Goal: Task Accomplishment & Management: Use online tool/utility

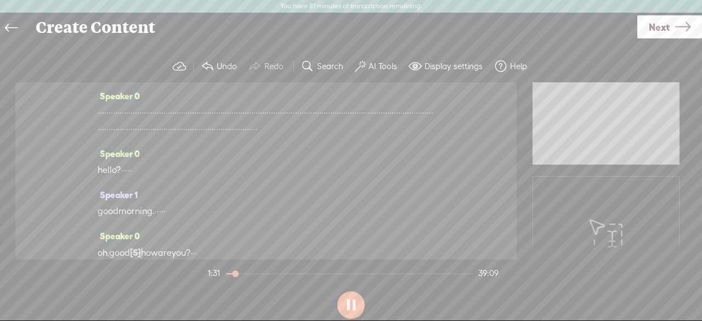
drag, startPoint x: 258, startPoint y: 178, endPoint x: 69, endPoint y: 113, distance: 200.0
click at [69, 113] on div "Speaker 0 · · · · · · · · · · · · · · · · · · · · · · · · · · · · · · · · · · ·…" at bounding box center [265, 170] width 501 height 177
drag, startPoint x: 101, startPoint y: 111, endPoint x: 248, endPoint y: 186, distance: 165.1
click at [256, 195] on div "Speaker 0 · · · · · · · · · · · · · · · · · · · · · · · · · · · · · · · · · · ·…" at bounding box center [265, 170] width 501 height 177
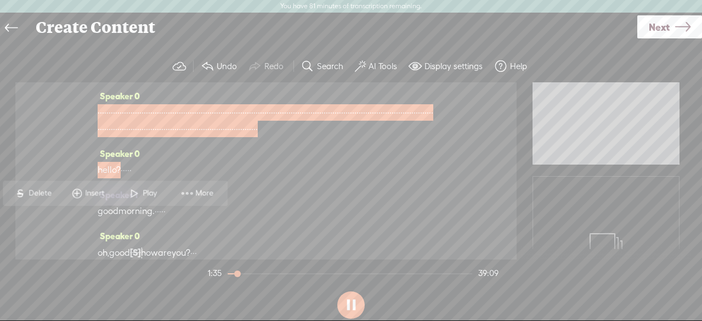
click at [32, 200] on span "S Delete" at bounding box center [32, 193] width 55 height 20
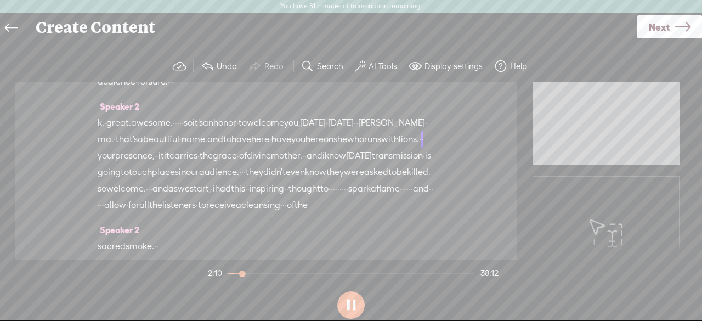
scroll to position [1146, 0]
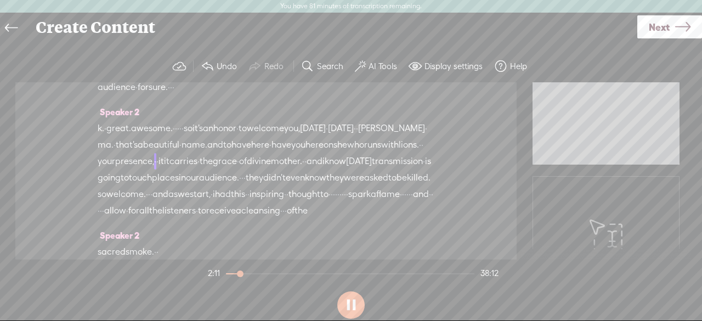
drag, startPoint x: 112, startPoint y: 112, endPoint x: 401, endPoint y: 132, distance: 289.7
click at [398, 128] on div "Speaker 0 [S] · · · · · · · · · · · · · · · · · · · · · · · · · · · · · · · · ·…" at bounding box center [265, 170] width 501 height 177
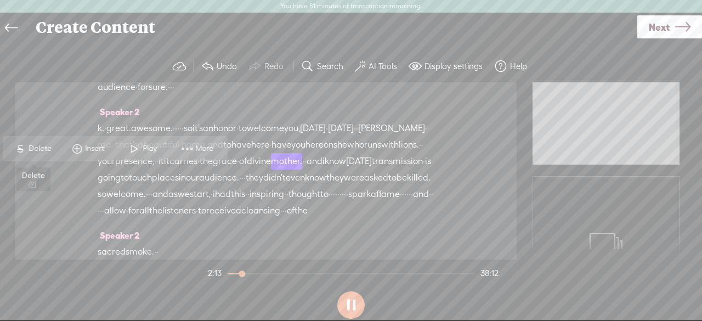
drag, startPoint x: 41, startPoint y: 149, endPoint x: 48, endPoint y: 152, distance: 7.9
click at [39, 149] on span "Delete" at bounding box center [42, 148] width 26 height 11
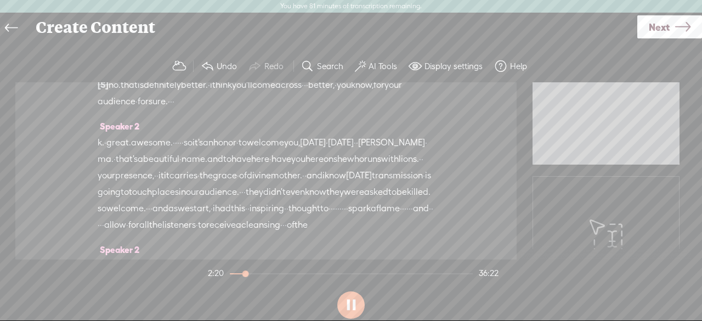
scroll to position [0, 0]
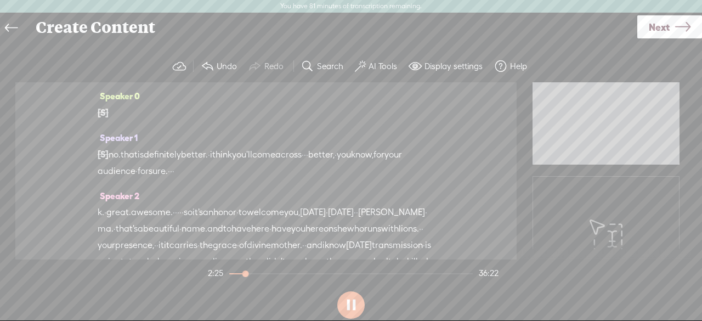
drag, startPoint x: 271, startPoint y: 165, endPoint x: 89, endPoint y: 152, distance: 183.1
click at [89, 152] on div "Speaker 0 [S] · · · · · · · · · · · · · · · · · · · · · · · · · · · · · · · · ·…" at bounding box center [265, 170] width 501 height 177
drag, startPoint x: 276, startPoint y: 171, endPoint x: 111, endPoint y: 144, distance: 167.3
click at [111, 144] on div "Speaker 1 [S] · · · · · good morning. · · · · · oh, good morning. how are you? …" at bounding box center [266, 158] width 337 height 58
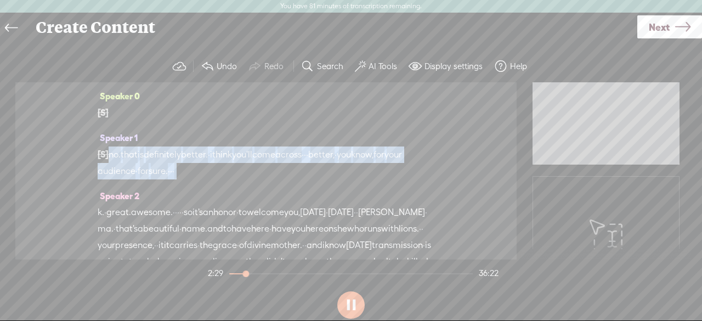
drag, startPoint x: 112, startPoint y: 156, endPoint x: 329, endPoint y: 185, distance: 218.0
click at [329, 185] on div "Speaker 1 [S] · · · · · good morning. · · · · · oh, good morning. how are you? …" at bounding box center [266, 158] width 337 height 58
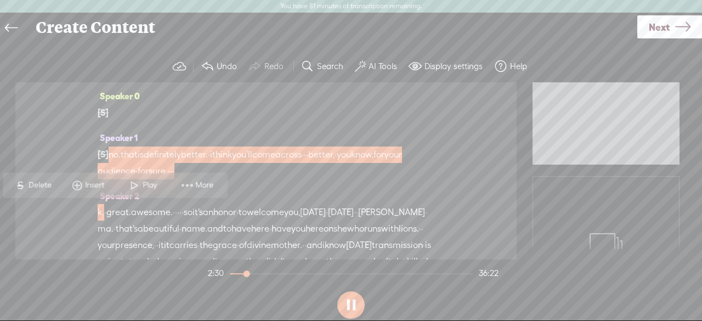
click at [40, 182] on span "Delete" at bounding box center [42, 185] width 26 height 11
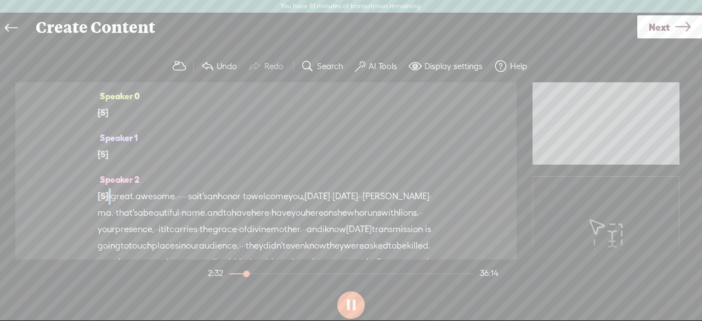
click at [111, 195] on span "·" at bounding box center [110, 196] width 2 height 16
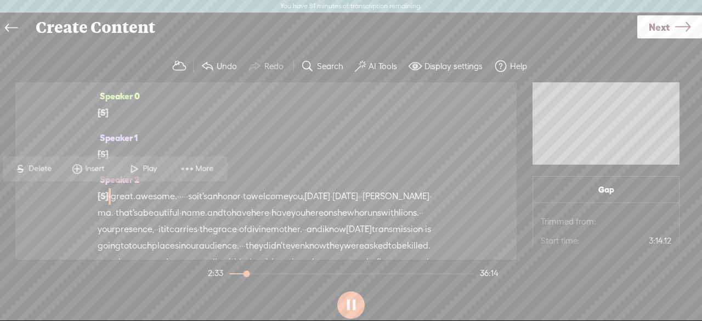
click at [358, 305] on button at bounding box center [350, 304] width 27 height 27
click at [355, 305] on button at bounding box center [350, 304] width 27 height 27
click at [149, 173] on span "Play" at bounding box center [151, 168] width 17 height 11
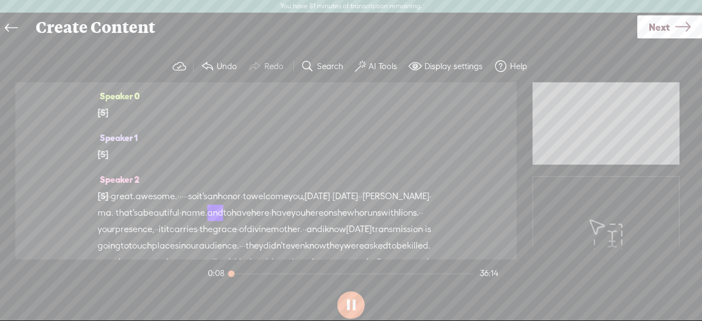
drag, startPoint x: 235, startPoint y: 197, endPoint x: 220, endPoint y: 199, distance: 14.4
click at [197, 197] on span "so" at bounding box center [192, 196] width 9 height 16
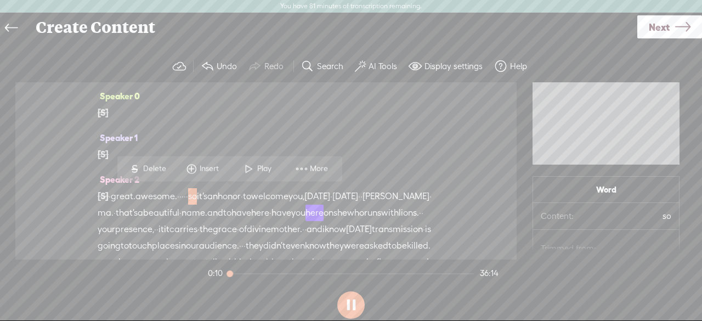
click at [150, 168] on span "Delete" at bounding box center [156, 168] width 26 height 11
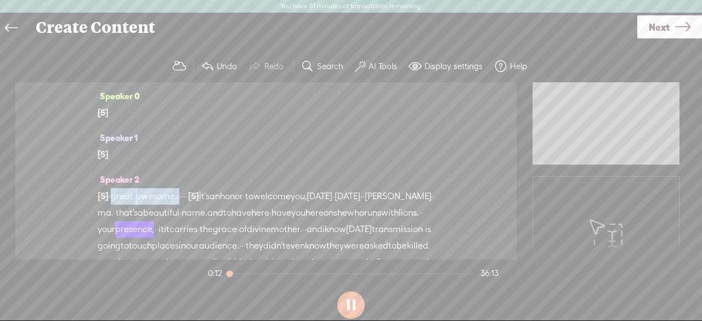
drag, startPoint x: 192, startPoint y: 196, endPoint x: 122, endPoint y: 191, distance: 70.3
click at [112, 196] on div "[S] no. that is definitely better. · i think you'll come across · · · better, ·…" at bounding box center [266, 237] width 337 height 99
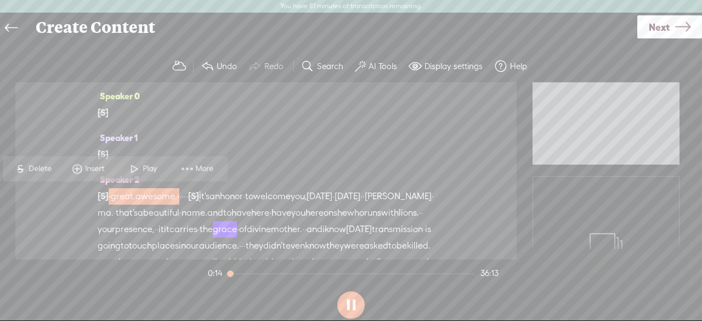
click at [30, 166] on span "Delete" at bounding box center [42, 168] width 26 height 11
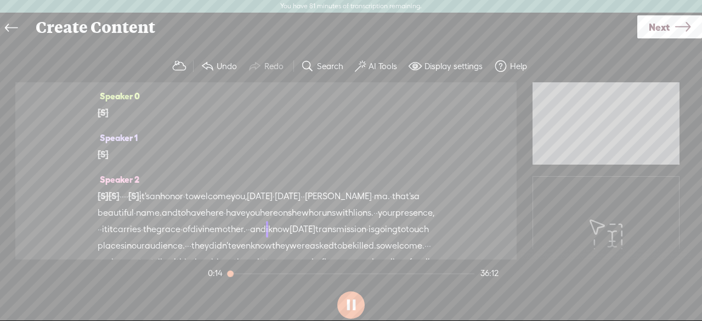
click at [128, 201] on div "[S] no. that is definitely better. · i think you'll come across · · · better, ·…" at bounding box center [266, 237] width 337 height 99
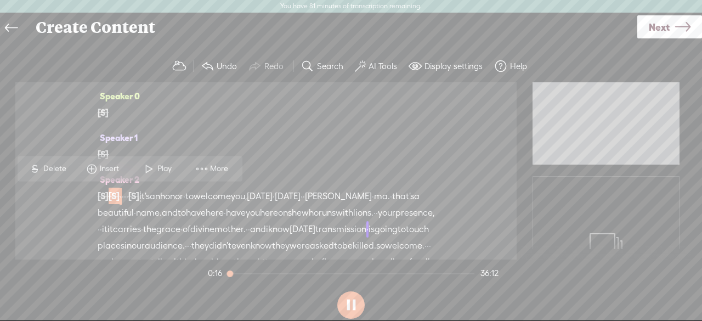
click at [171, 165] on span "Play" at bounding box center [165, 168] width 17 height 11
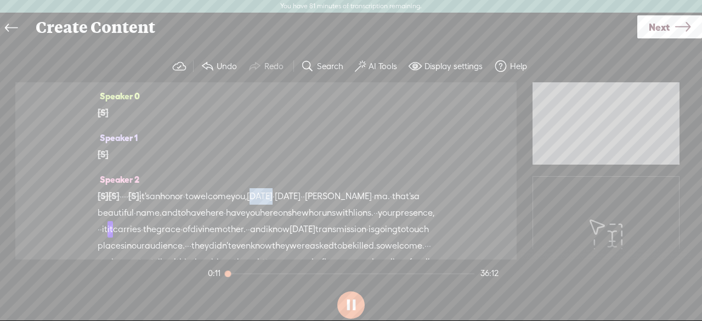
drag, startPoint x: 322, startPoint y: 198, endPoint x: 306, endPoint y: 198, distance: 16.5
click at [273, 198] on span "[DATE]" at bounding box center [260, 196] width 26 height 16
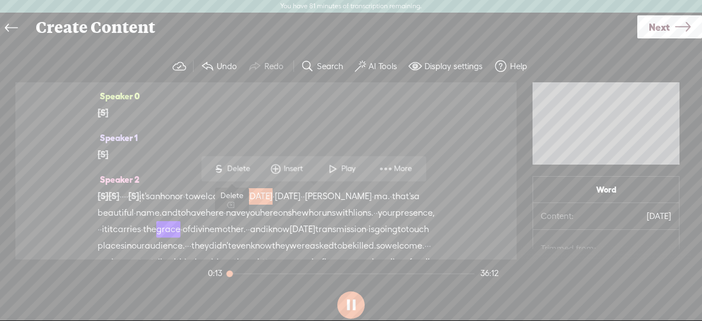
drag, startPoint x: 239, startPoint y: 165, endPoint x: 94, endPoint y: 206, distance: 150.0
click at [239, 164] on span "Delete" at bounding box center [240, 168] width 26 height 11
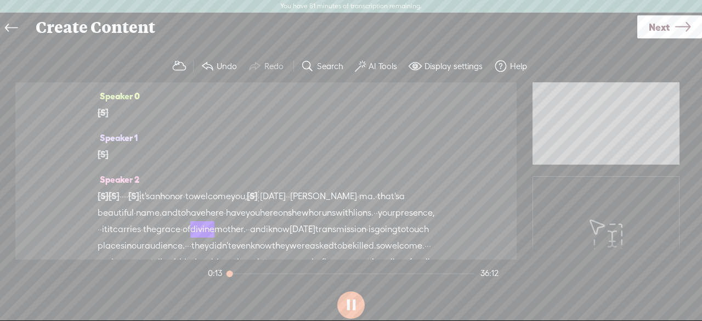
click at [150, 190] on span "it's" at bounding box center [144, 196] width 10 height 16
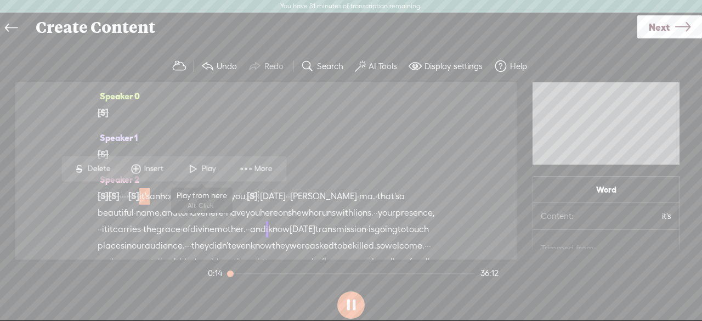
click at [208, 172] on span "Play" at bounding box center [209, 168] width 17 height 11
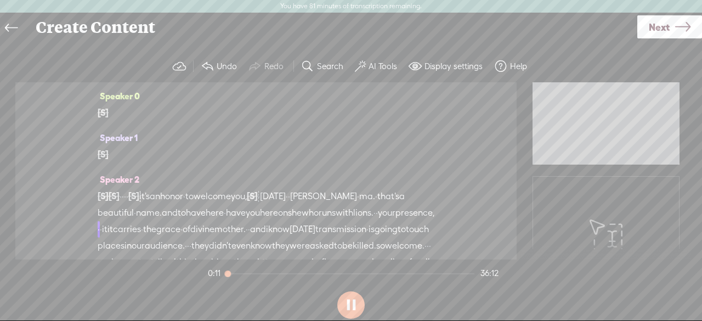
click at [258, 191] on span "[S]" at bounding box center [252, 196] width 11 height 10
click at [313, 169] on span "Restore" at bounding box center [319, 168] width 29 height 11
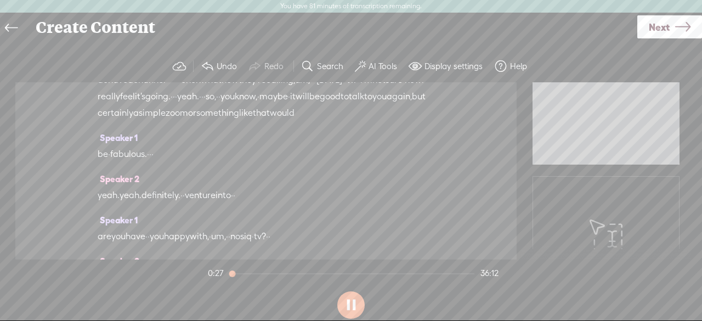
scroll to position [3566, 0]
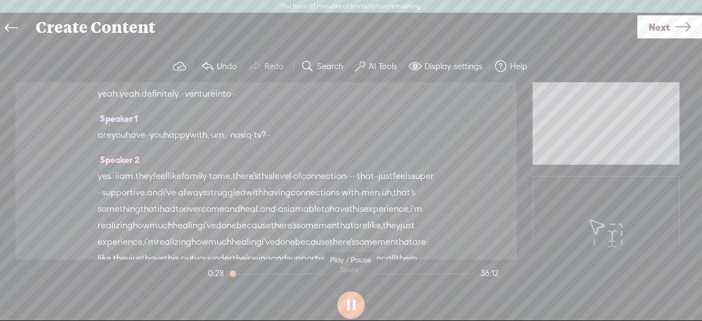
click at [337, 304] on section at bounding box center [351, 305] width 291 height 36
click at [348, 304] on button at bounding box center [350, 304] width 27 height 27
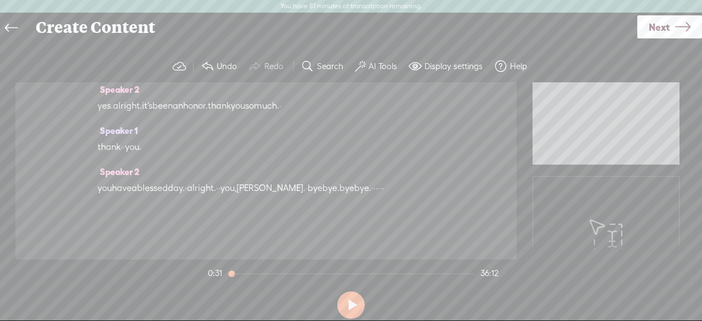
scroll to position [9197, 0]
click at [342, 305] on button at bounding box center [350, 304] width 27 height 27
drag, startPoint x: 267, startPoint y: 178, endPoint x: 271, endPoint y: 169, distance: 10.3
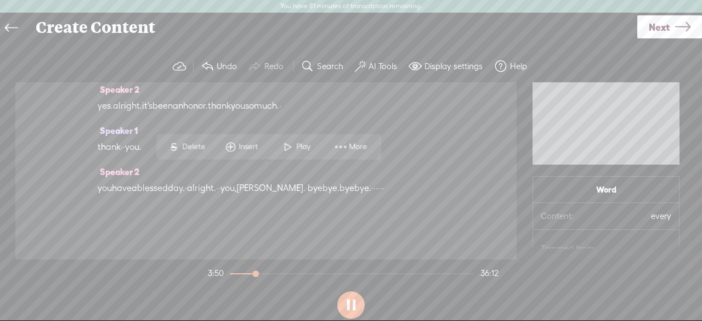
click at [304, 143] on span "Play" at bounding box center [304, 146] width 17 height 11
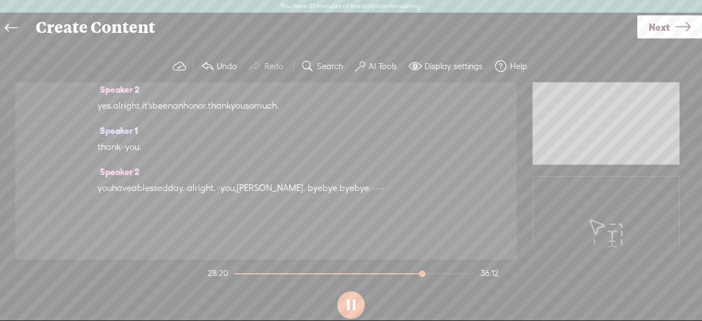
scroll to position [9511, 0]
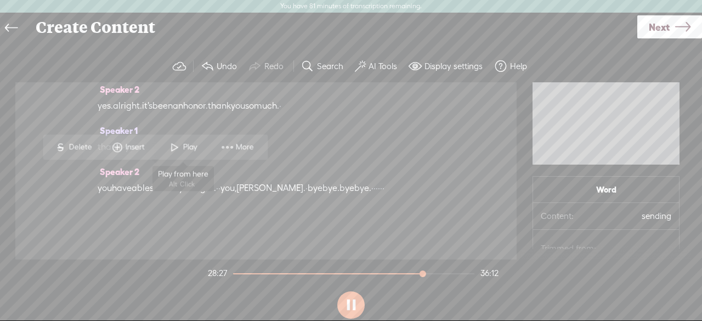
drag, startPoint x: 189, startPoint y: 150, endPoint x: 217, endPoint y: 141, distance: 29.3
click at [190, 149] on span "Play" at bounding box center [191, 146] width 17 height 11
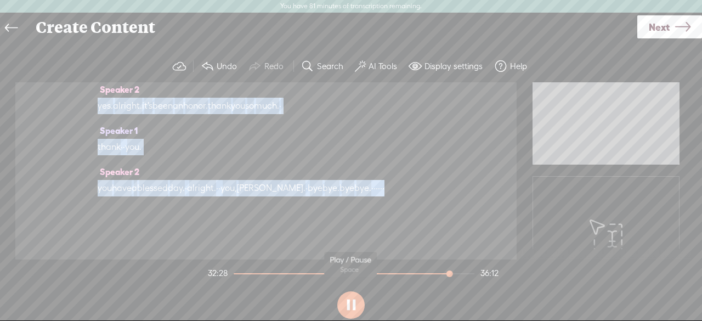
scroll to position [11446, 0]
drag, startPoint x: 167, startPoint y: 209, endPoint x: 522, endPoint y: 188, distance: 356.0
click at [484, 313] on div "Trebble audio editor works best with Google Chrome or Firefox. Please switch yo…" at bounding box center [351, 186] width 680 height 273
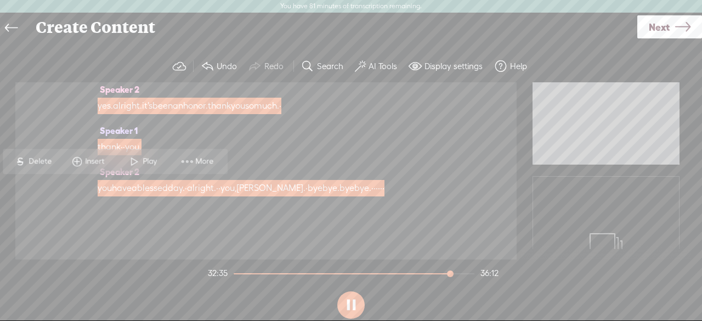
click at [39, 160] on span "Delete" at bounding box center [42, 161] width 26 height 11
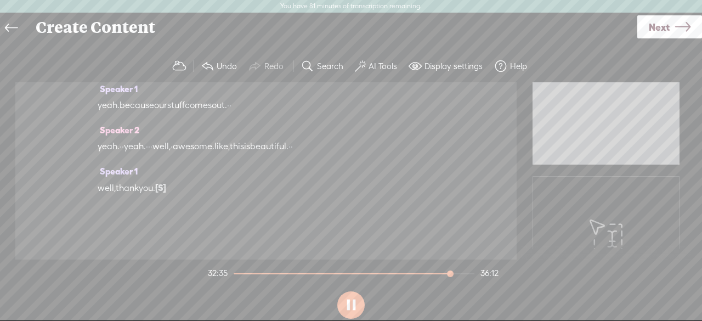
scroll to position [10024, 0]
drag, startPoint x: 140, startPoint y: 109, endPoint x: 158, endPoint y: 101, distance: 19.2
click at [142, 109] on span "because" at bounding box center [137, 105] width 35 height 16
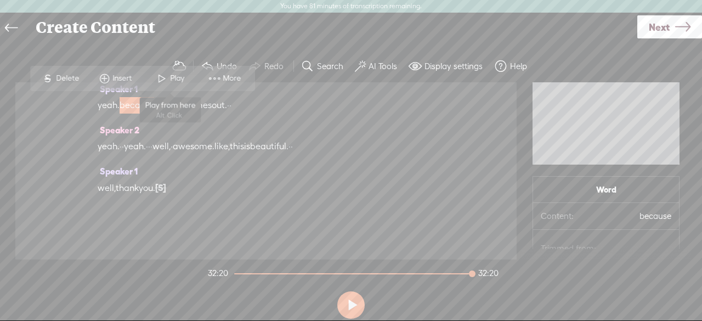
click at [168, 80] on span at bounding box center [162, 79] width 16 height 20
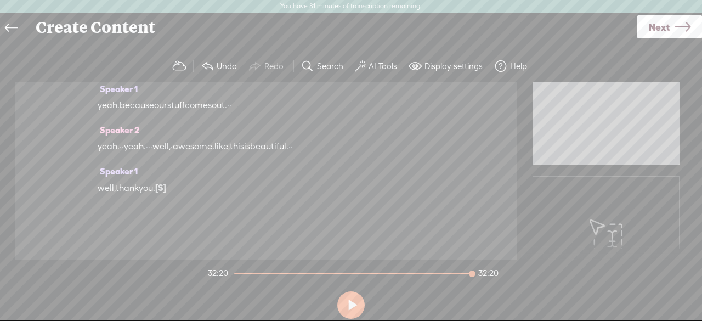
click at [182, 185] on div "well, thank you. [S] and i would like to offer you · if you would ever · like t…" at bounding box center [266, 187] width 337 height 17
click at [166, 190] on span "[S]" at bounding box center [160, 188] width 11 height 10
click at [184, 158] on span "Restore" at bounding box center [182, 161] width 29 height 11
click at [109, 56] on span "well," at bounding box center [107, 48] width 18 height 16
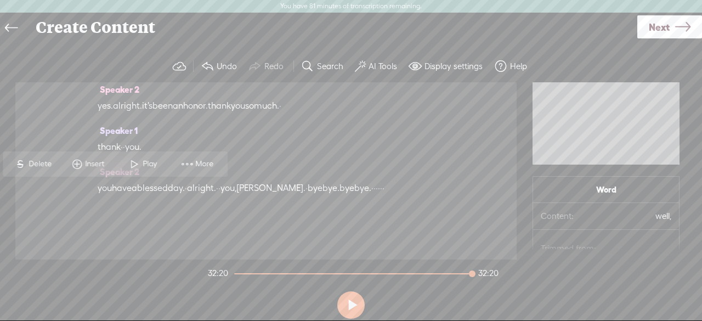
click at [158, 161] on span "Play" at bounding box center [151, 163] width 17 height 11
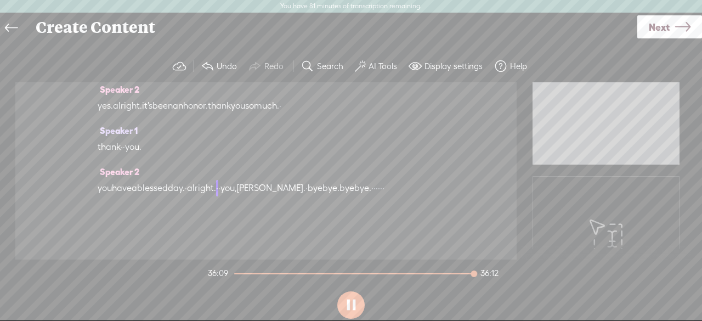
scroll to position [11341, 0]
drag, startPoint x: 293, startPoint y: 157, endPoint x: 276, endPoint y: 178, distance: 26.6
click at [80, 114] on div "Speaker 0 [S] · · · · · · · · · · · · · · · · · · · · · · · · · · · · · · · · ·…" at bounding box center [265, 170] width 501 height 177
drag, startPoint x: 285, startPoint y: 157, endPoint x: 162, endPoint y: 150, distance: 123.1
click at [162, 73] on div "well, i'm i'm i'm really glad to hear that. that is wonderful. · okay. so, hope…" at bounding box center [266, 56] width 337 height 33
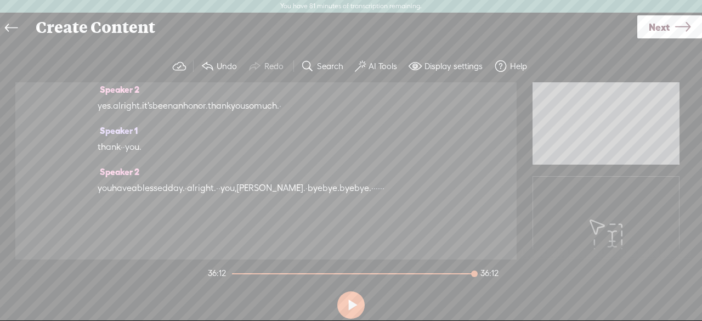
drag, startPoint x: 286, startPoint y: 155, endPoint x: 294, endPoint y: 152, distance: 8.2
click at [218, 73] on div "well, i'm i'm i'm really glad to hear that. that is wonderful. · okay. so, hope…" at bounding box center [266, 56] width 337 height 33
click at [273, 73] on div "well, i'm i'm i'm really glad to hear that. that is wonderful. · okay. so, hope…" at bounding box center [266, 56] width 337 height 33
click at [154, 73] on span "·" at bounding box center [152, 64] width 2 height 16
click at [234, 73] on div "well, i'm i'm i'm really glad to hear that. that is wonderful. · okay. so, hope…" at bounding box center [266, 56] width 337 height 33
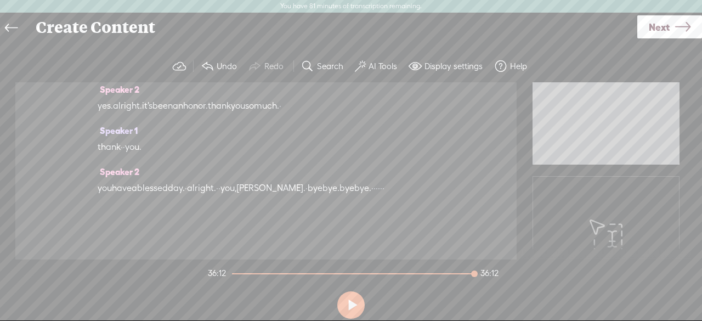
click at [170, 73] on div "well, i'm i'm i'm really glad to hear that. that is wonderful. · okay. so, hope…" at bounding box center [266, 56] width 337 height 33
click at [174, 56] on span "really" at bounding box center [163, 48] width 22 height 16
click at [279, 73] on div "well, i'm i'm i'm really glad to hear that. that is wonderful. · okay. so, hope…" at bounding box center [266, 56] width 337 height 33
drag, startPoint x: 242, startPoint y: 137, endPoint x: 310, endPoint y: 108, distance: 74.5
click at [243, 137] on section "Speaker 0 [S] · · · · · · · · · · · · · · · · · · · · · · · · · · · · · · · · ·…" at bounding box center [351, 170] width 680 height 177
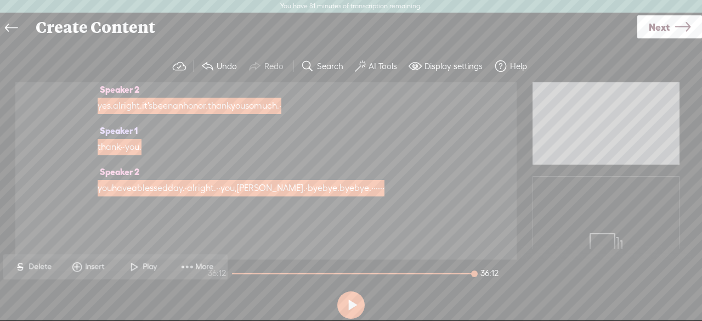
click at [294, 122] on div "Speaker 2 yes. alright. it's been an honor. thank you so much. ·" at bounding box center [266, 101] width 337 height 41
click at [77, 131] on div "Speaker 0 [S] · · · · · · · · · · · · · · · · · · · · · · · · · · · · · · · · ·…" at bounding box center [265, 170] width 501 height 177
click at [274, 163] on div "Speaker 1 thank · · you." at bounding box center [266, 142] width 337 height 41
drag, startPoint x: 253, startPoint y: 90, endPoint x: 235, endPoint y: 105, distance: 23.0
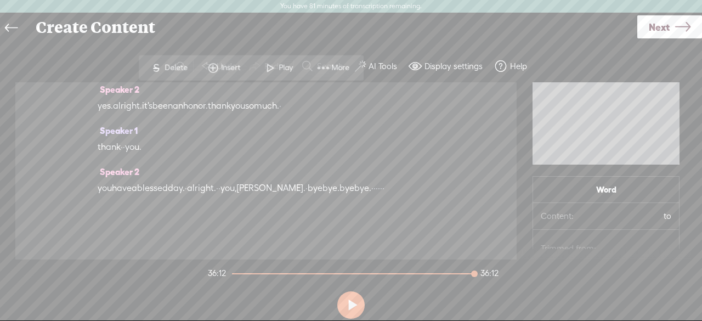
drag, startPoint x: 252, startPoint y: 95, endPoint x: 260, endPoint y: 95, distance: 7.7
drag, startPoint x: 288, startPoint y: 152, endPoint x: 126, endPoint y: 133, distance: 163.5
click at [183, 73] on div "well, i'm i'm i'm really glad to hear that. that is wonderful. · okay. so, hope…" at bounding box center [266, 56] width 337 height 33
click at [111, 134] on div "Speaker 0 [S] · · · · · · · · · · · · · · · · · · · · · · · · · · · · · · · · ·…" at bounding box center [265, 170] width 501 height 177
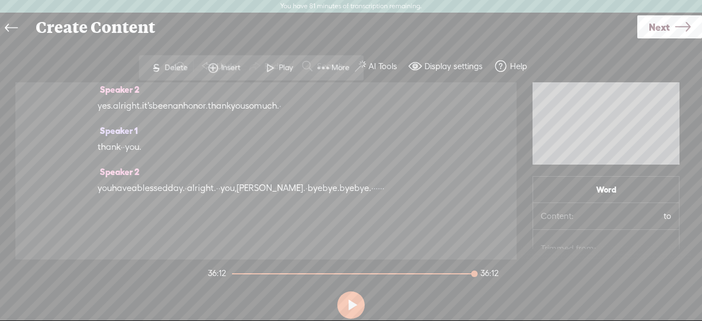
click at [109, 56] on span "well," at bounding box center [107, 48] width 18 height 16
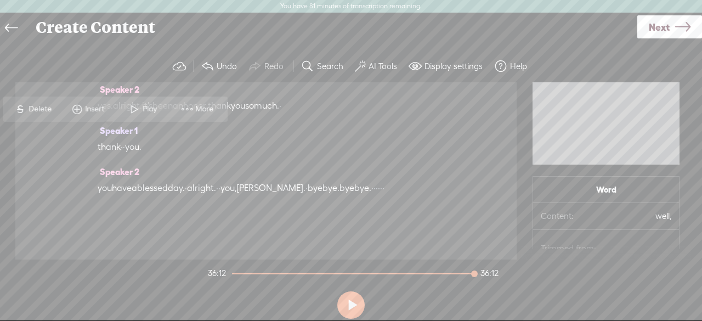
drag, startPoint x: 97, startPoint y: 132, endPoint x: 274, endPoint y: 137, distance: 177.2
click at [295, 146] on div "Speaker 0 [S] · · · · · · · · · · · · · · · · · · · · · · · · · · · · · · · · ·…" at bounding box center [265, 170] width 501 height 177
drag, startPoint x: 32, startPoint y: 111, endPoint x: 114, endPoint y: 230, distance: 144.1
click at [33, 111] on span "Delete" at bounding box center [42, 109] width 26 height 11
drag, startPoint x: 114, startPoint y: 137, endPoint x: 324, endPoint y: 148, distance: 209.8
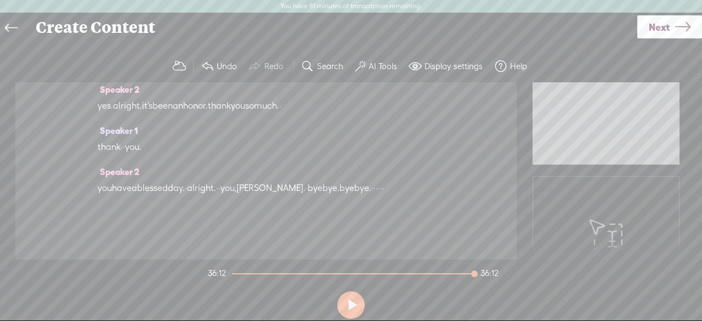
click at [324, 73] on div "[S] well, i'm i'm i'm really glad to hear that. that is wonderful. · okay. so, …" at bounding box center [266, 55] width 337 height 33
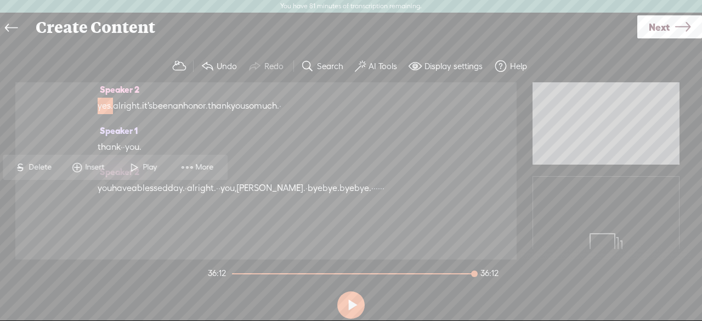
click at [311, 73] on div "[S] well, i'm i'm i'm really glad to hear that. that is wonderful. · okay. so, …" at bounding box center [266, 55] width 337 height 33
click at [141, 73] on span "love" at bounding box center [133, 64] width 16 height 16
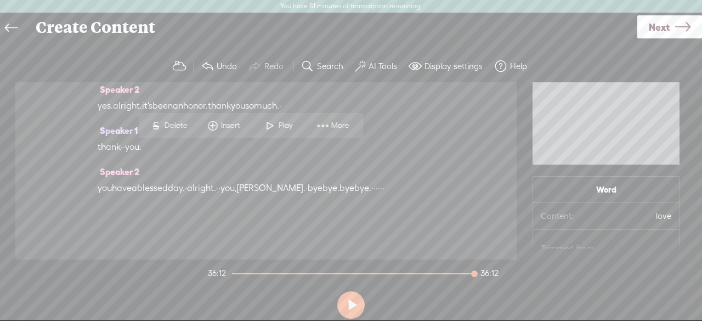
drag, startPoint x: 288, startPoint y: 157, endPoint x: 242, endPoint y: 152, distance: 46.4
click at [139, 73] on div "[S] well, i'm i'm i'm really glad to hear that. that is wonderful. · okay. so, …" at bounding box center [266, 55] width 337 height 33
drag, startPoint x: 280, startPoint y: 155, endPoint x: 113, endPoint y: 134, distance: 168.1
click at [113, 73] on div "[S] well, i'm i'm i'm really glad to hear that. that is wonderful. · okay. so, …" at bounding box center [266, 55] width 337 height 33
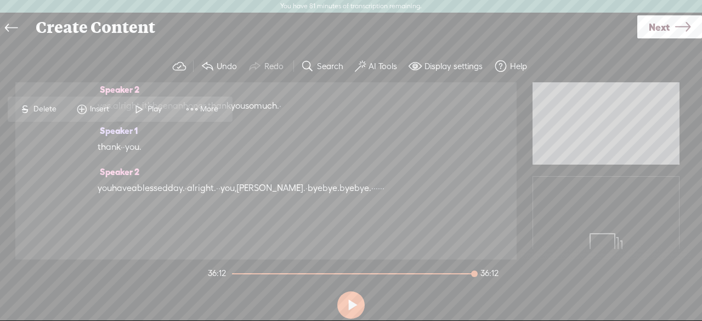
click at [40, 106] on span "Delete" at bounding box center [46, 109] width 26 height 11
drag, startPoint x: 403, startPoint y: 150, endPoint x: 118, endPoint y: 111, distance: 286.7
drag, startPoint x: 95, startPoint y: 112, endPoint x: 69, endPoint y: 123, distance: 28.5
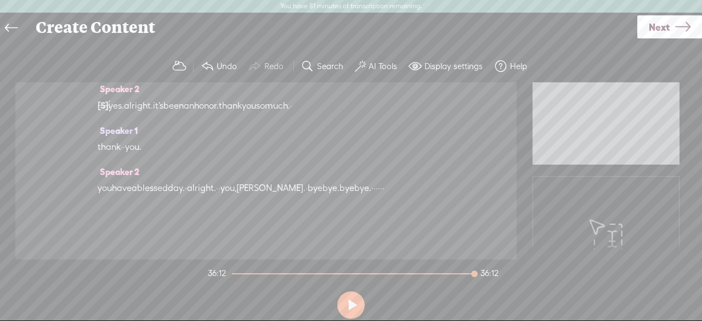
click at [373, 151] on div "Speaker 0 [S] · · · · · · · · · · · · · · · · · · · · · · · · · · · · · · · · ·…" at bounding box center [265, 170] width 501 height 177
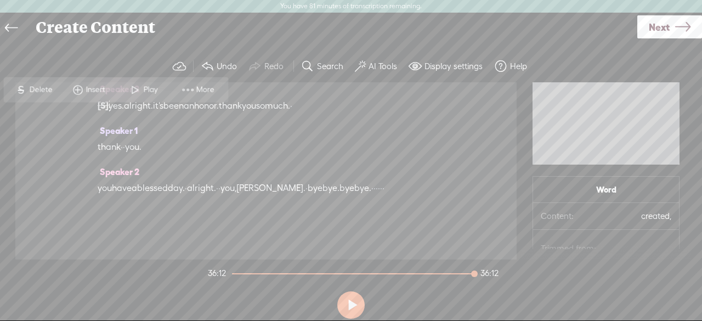
drag, startPoint x: 97, startPoint y: 116, endPoint x: 154, endPoint y: 49, distance: 87.5
click at [449, 149] on div "Speaker 0 [S] · · · · · · · · · · · · · · · · · · · · · · · · · · · · · · · · ·…" at bounding box center [265, 170] width 501 height 177
drag, startPoint x: 155, startPoint y: 90, endPoint x: 377, endPoint y: 320, distance: 319.2
click at [156, 89] on span "Play" at bounding box center [151, 89] width 17 height 11
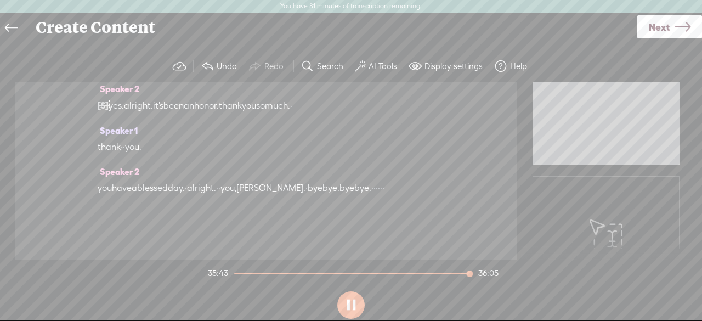
click at [349, 306] on button at bounding box center [350, 304] width 27 height 27
drag, startPoint x: 100, startPoint y: 119, endPoint x: 434, endPoint y: 156, distance: 336.6
click at [434, 156] on div "Speaker 0 [S] · · · · · · · · · · · · · · · · · · · · · · · · · · · · · · · · ·…" at bounding box center [265, 170] width 501 height 177
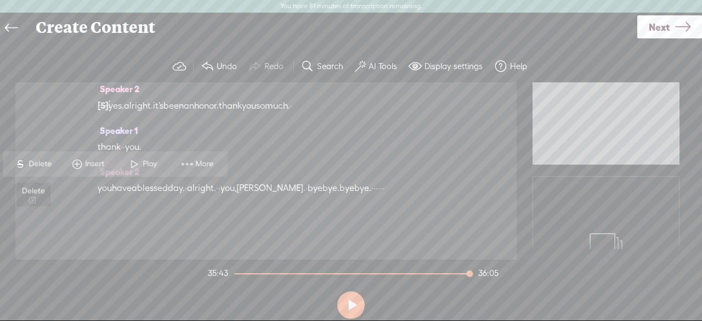
click at [30, 163] on span "Delete" at bounding box center [42, 163] width 26 height 11
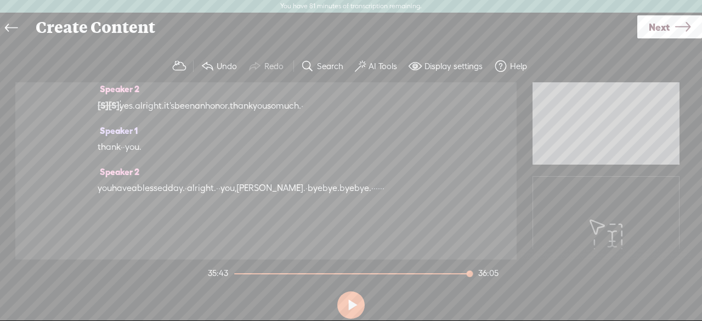
scroll to position [11011, 0]
drag, startPoint x: 97, startPoint y: 145, endPoint x: 140, endPoint y: 149, distance: 44.0
click at [302, 187] on div "Speaker 0 [S] · · · · · · · · · · · · · · · · · · · · · · · · · · · · · · · · ·…" at bounding box center [265, 170] width 501 height 177
click at [157, 169] on div "Speaker 0 [S] · · · · · · · · · · · · · · · · · · · · · · · · · · · · · · · · ·…" at bounding box center [265, 170] width 501 height 177
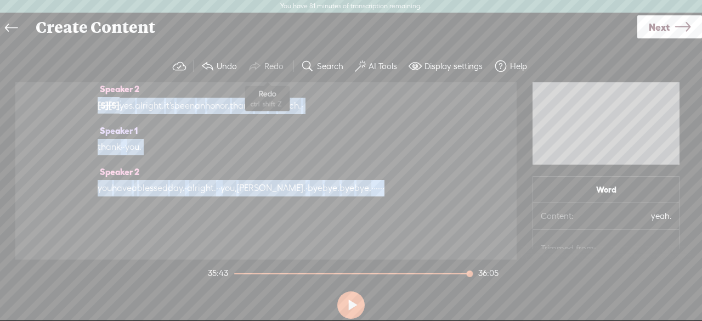
scroll to position [11178, 0]
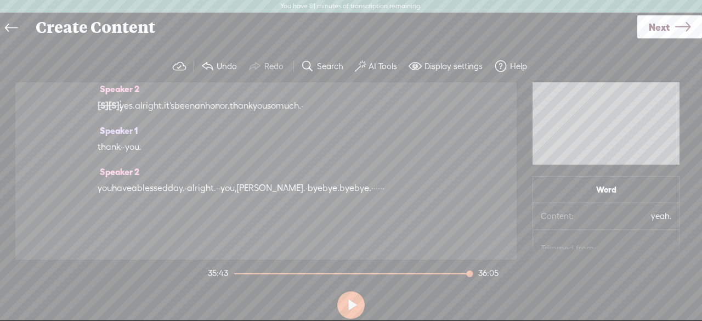
drag, startPoint x: 99, startPoint y: 143, endPoint x: 315, endPoint y: 173, distance: 218.2
click at [306, 181] on div "Speaker 0 [S] · · · · · · · · · · · · · · · · · · · · · · · · · · · · · · · · ·…" at bounding box center [265, 170] width 501 height 177
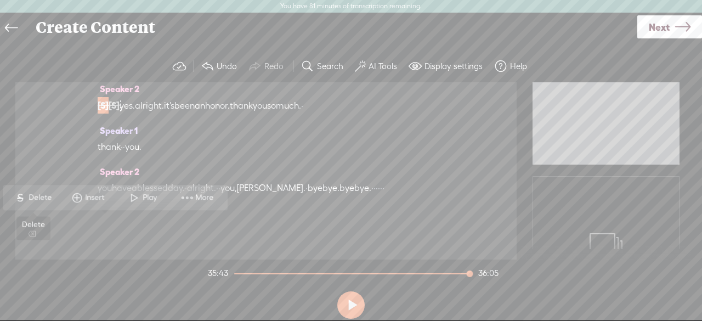
click at [39, 199] on span "Delete" at bounding box center [42, 197] width 26 height 11
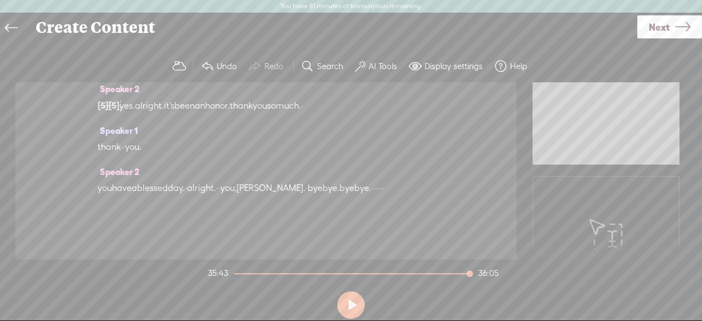
scroll to position [10902, 0]
drag, startPoint x: 363, startPoint y: 169, endPoint x: 110, endPoint y: 39, distance: 285.0
drag, startPoint x: 93, startPoint y: 128, endPoint x: 141, endPoint y: 137, distance: 49.1
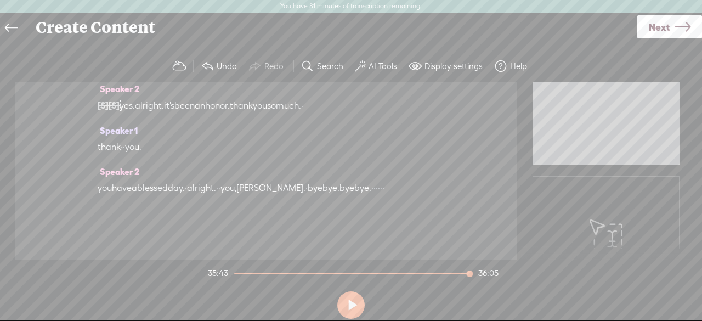
click at [264, 156] on div "Speaker 0 [S] · · · · · · · · · · · · · · · · · · · · · · · · · · · · · · · · ·…" at bounding box center [265, 170] width 501 height 177
drag, startPoint x: 104, startPoint y: 132, endPoint x: 95, endPoint y: 133, distance: 8.8
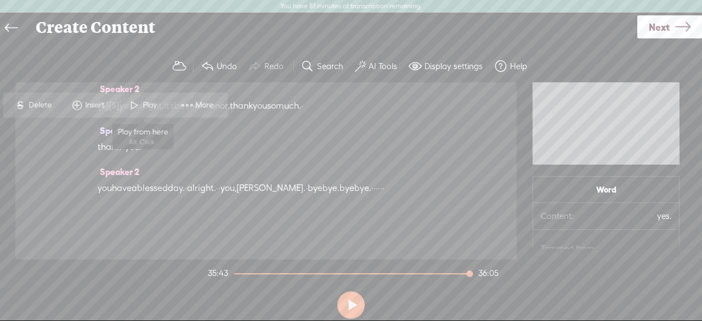
click at [153, 100] on span "Play" at bounding box center [151, 105] width 17 height 11
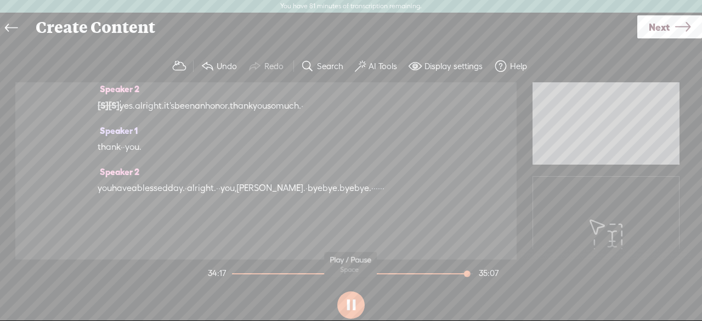
click at [363, 309] on button at bounding box center [350, 304] width 27 height 27
drag, startPoint x: 101, startPoint y: 128, endPoint x: 401, endPoint y: 159, distance: 301.6
click at [391, 171] on div "Speaker 0 [S] · · · · · · · · · · · · · · · · · · · · · · · · · · · · · · · · ·…" at bounding box center [265, 170] width 501 height 177
click at [319, 129] on span "Delete" at bounding box center [318, 131] width 26 height 11
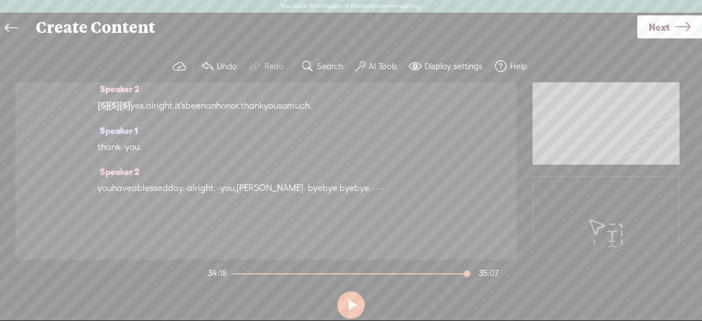
scroll to position [10761, 0]
drag, startPoint x: 98, startPoint y: 114, endPoint x: 239, endPoint y: 111, distance: 141.5
click at [358, 130] on div "Speaker 0 [S] · · · · · · · · · · · · · · · · · · · · · · · · · · · · · · · · ·…" at bounding box center [265, 170] width 501 height 177
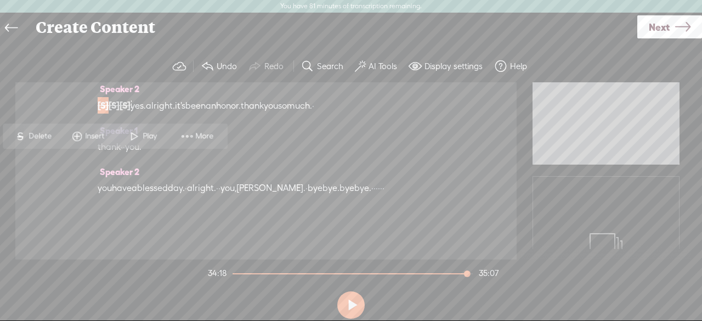
click at [33, 140] on span "Delete" at bounding box center [42, 136] width 26 height 11
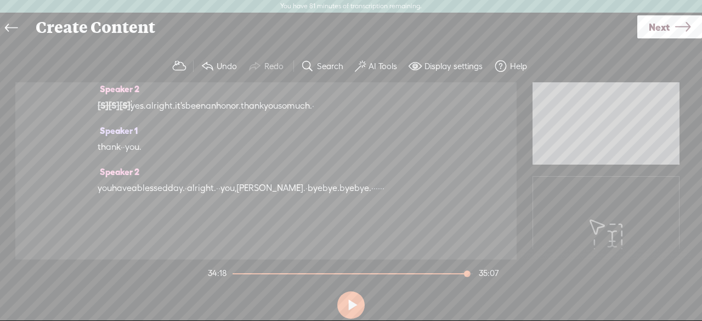
scroll to position [9598, 0]
drag, startPoint x: 95, startPoint y: 123, endPoint x: 389, endPoint y: 246, distance: 318.1
click at [205, 185] on div "Speaker 0 [S] · · · · · · · · · · · · · · · · · · · · · · · · · · · · · · · · ·…" at bounding box center [265, 170] width 501 height 177
drag, startPoint x: 263, startPoint y: 149, endPoint x: 249, endPoint y: 119, distance: 32.9
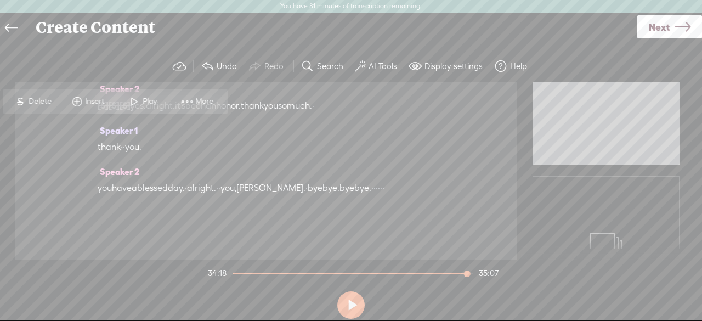
click at [35, 106] on span "Delete" at bounding box center [42, 101] width 26 height 11
click at [145, 105] on span "Play" at bounding box center [151, 101] width 17 height 11
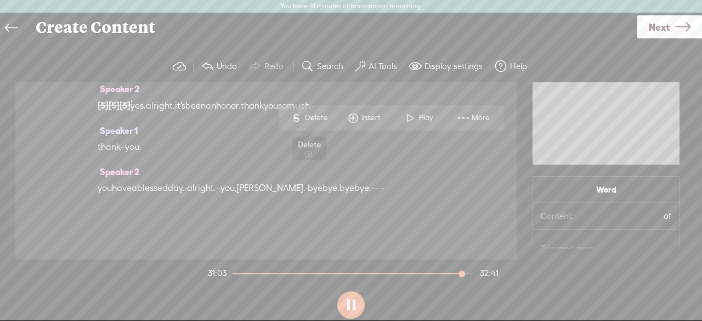
click at [312, 116] on span "Delete" at bounding box center [317, 117] width 26 height 11
click at [358, 299] on button at bounding box center [350, 304] width 27 height 27
